Goal: Transaction & Acquisition: Purchase product/service

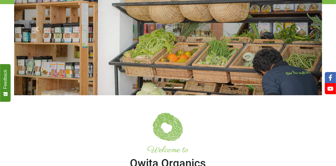
scroll to position [55, 0]
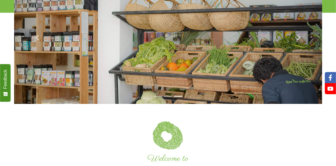
click at [159, 96] on li at bounding box center [158, 96] width 8 height 6
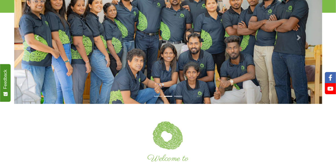
click at [110, 102] on img at bounding box center [168, 37] width 308 height 133
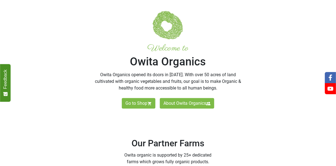
scroll to position [166, 0]
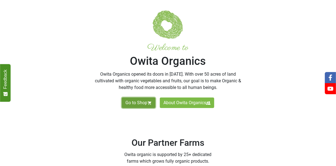
click at [139, 102] on link "Go to Shop" at bounding box center [139, 103] width 34 height 11
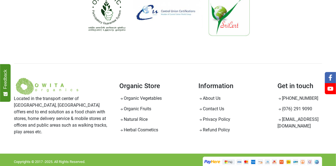
scroll to position [544, 0]
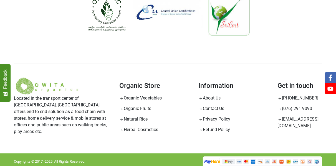
click at [128, 98] on link "Organic Vegetables" at bounding box center [140, 97] width 42 height 5
